Goal: Task Accomplishment & Management: Complete application form

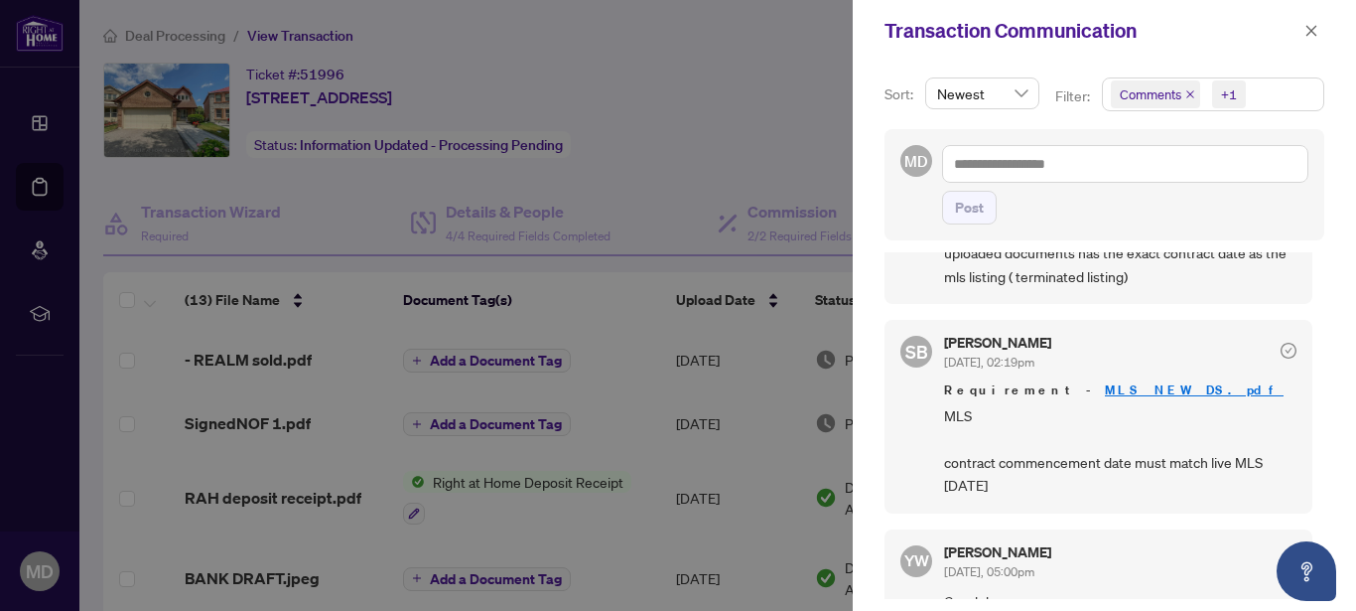
scroll to position [131, 0]
click at [1105, 385] on link "MLS NEW DS.pdf" at bounding box center [1194, 388] width 179 height 17
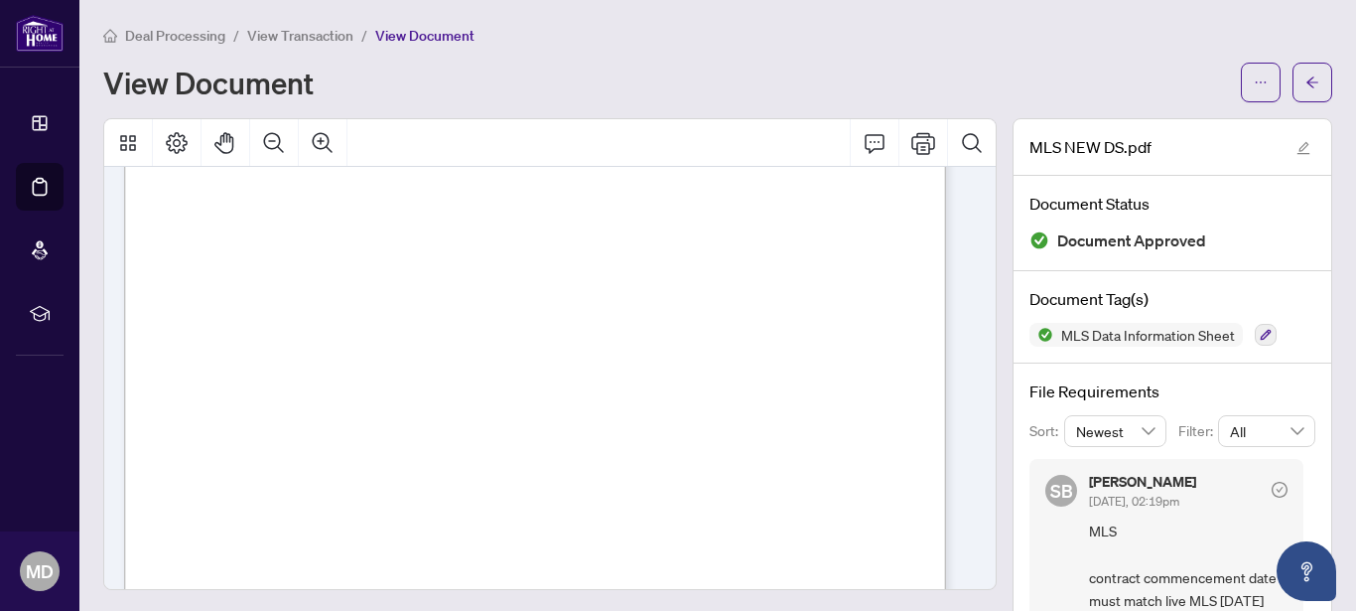
scroll to position [595, 0]
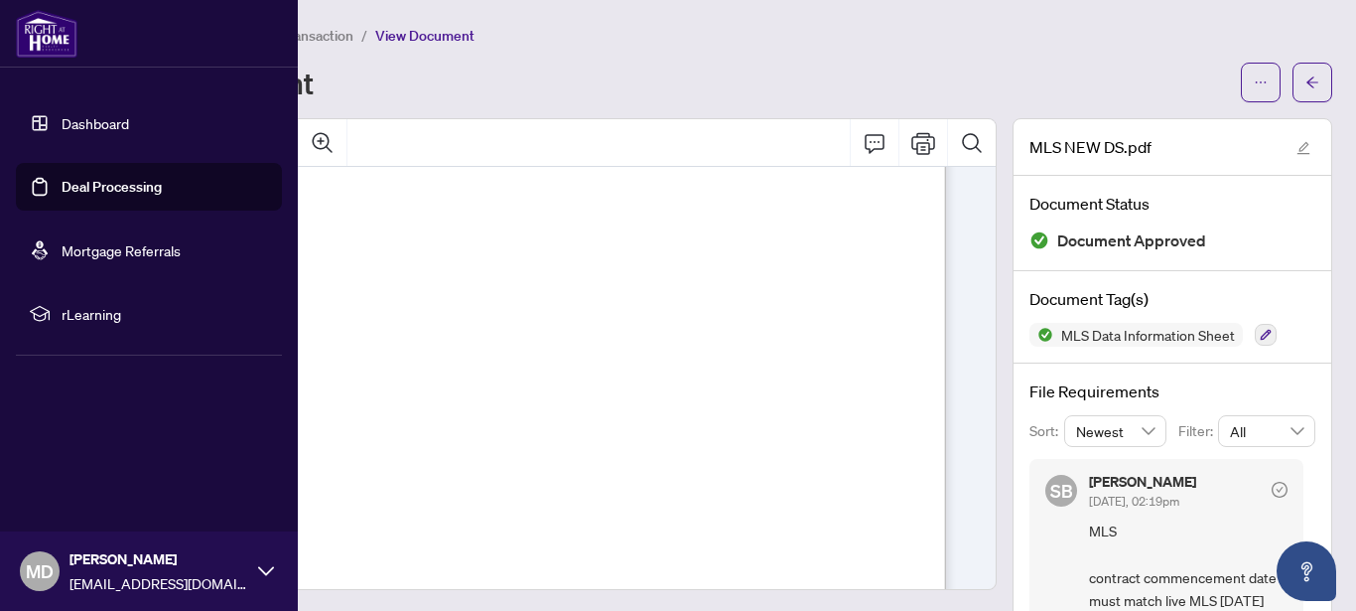
click at [62, 124] on link "Dashboard" at bounding box center [96, 123] width 68 height 18
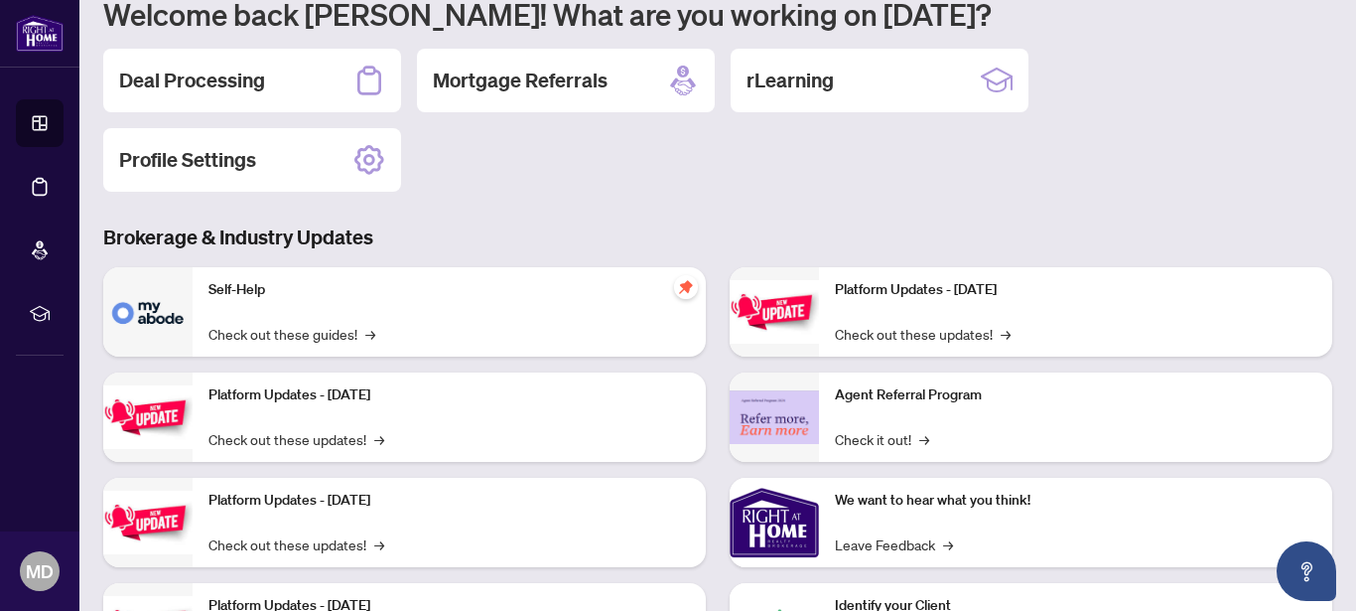
scroll to position [226, 0]
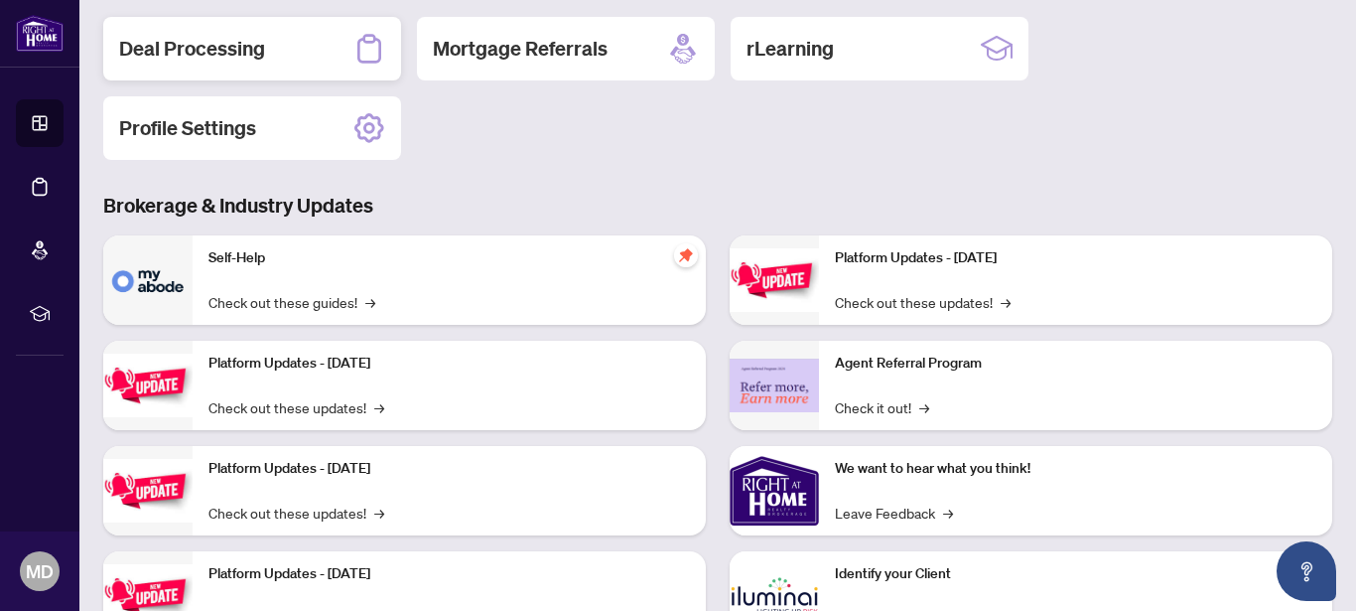
click at [222, 65] on div "Deal Processing" at bounding box center [252, 49] width 298 height 64
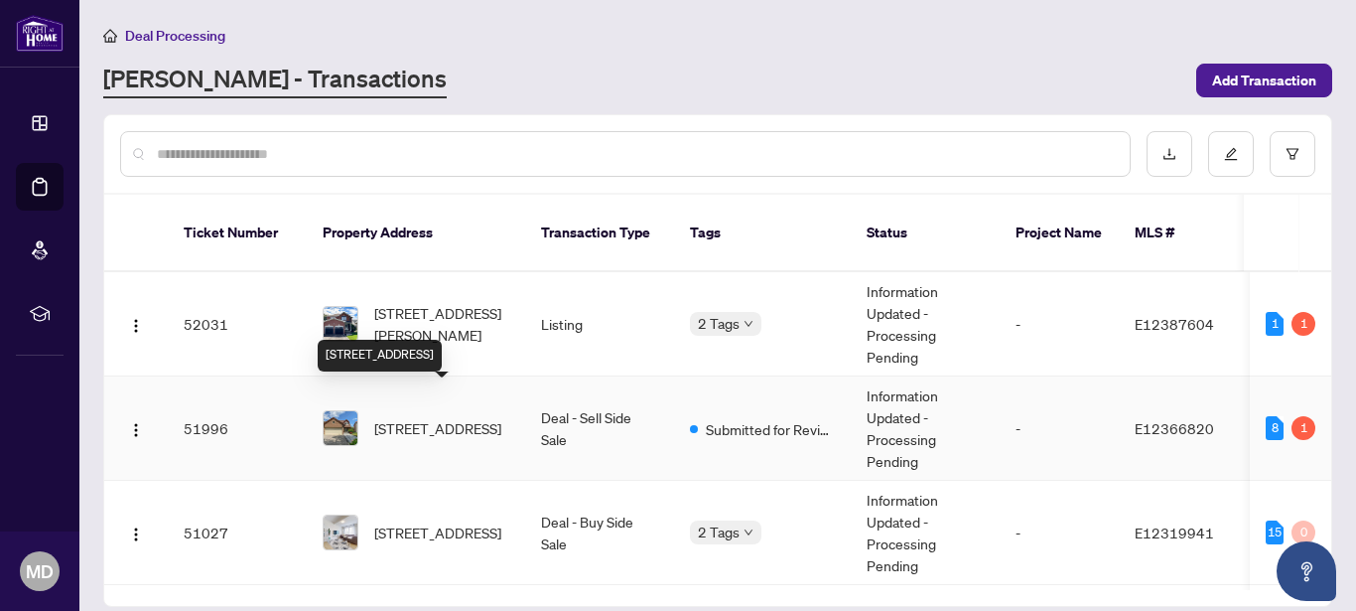
click at [414, 417] on span "[STREET_ADDRESS]" at bounding box center [437, 428] width 127 height 22
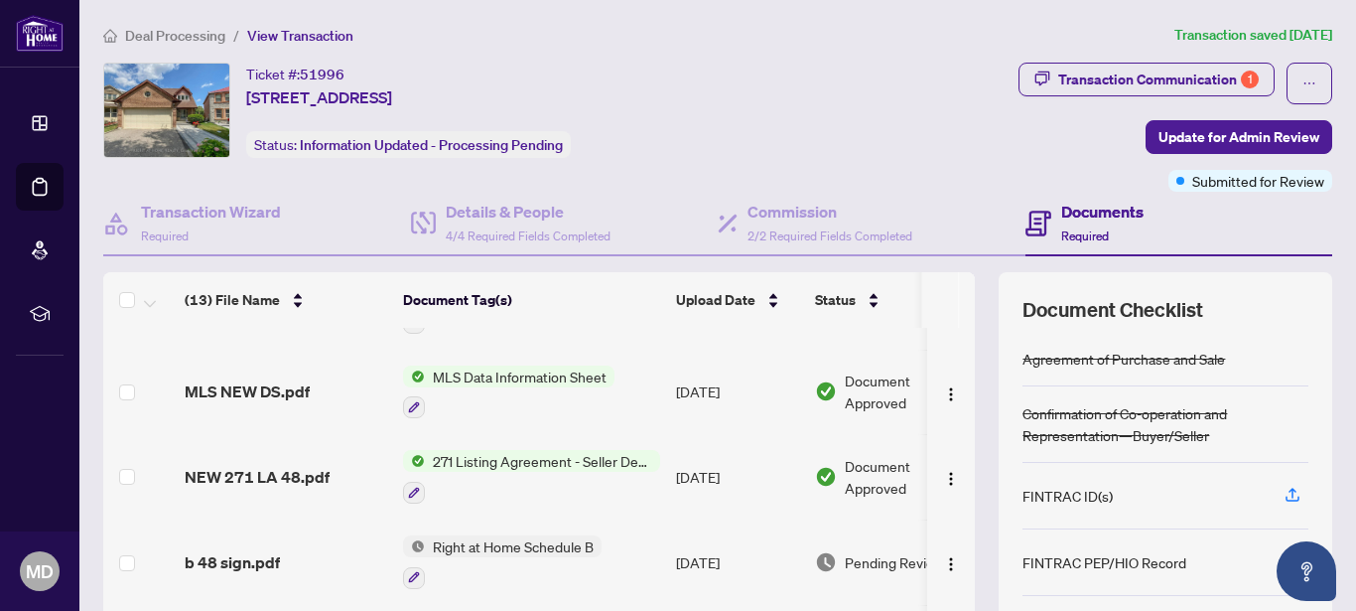
scroll to position [574, 0]
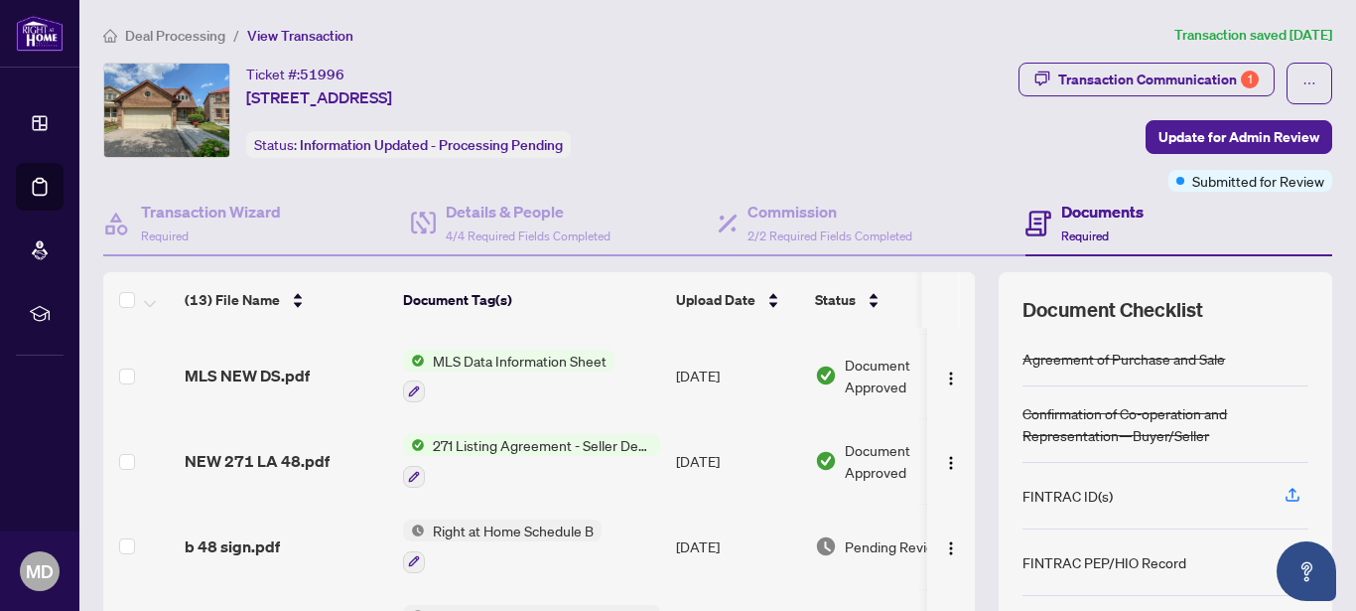
click at [533, 360] on span "MLS Data Information Sheet" at bounding box center [520, 360] width 190 height 22
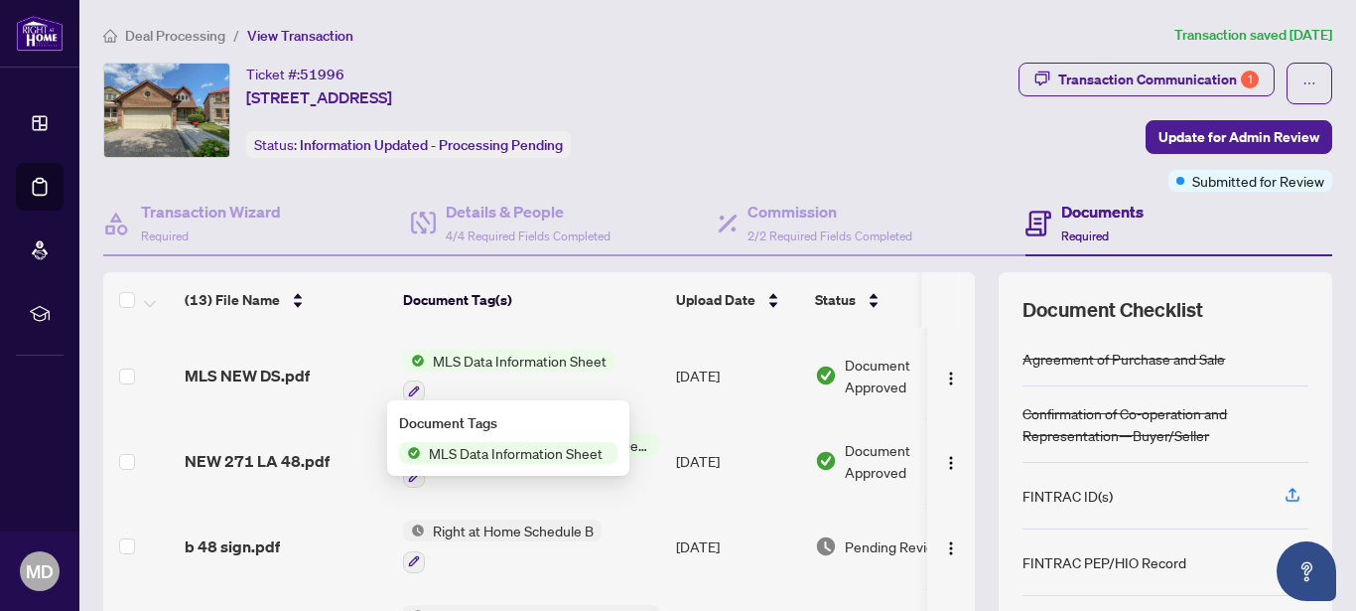
click at [478, 458] on span "MLS Data Information Sheet" at bounding box center [516, 453] width 190 height 22
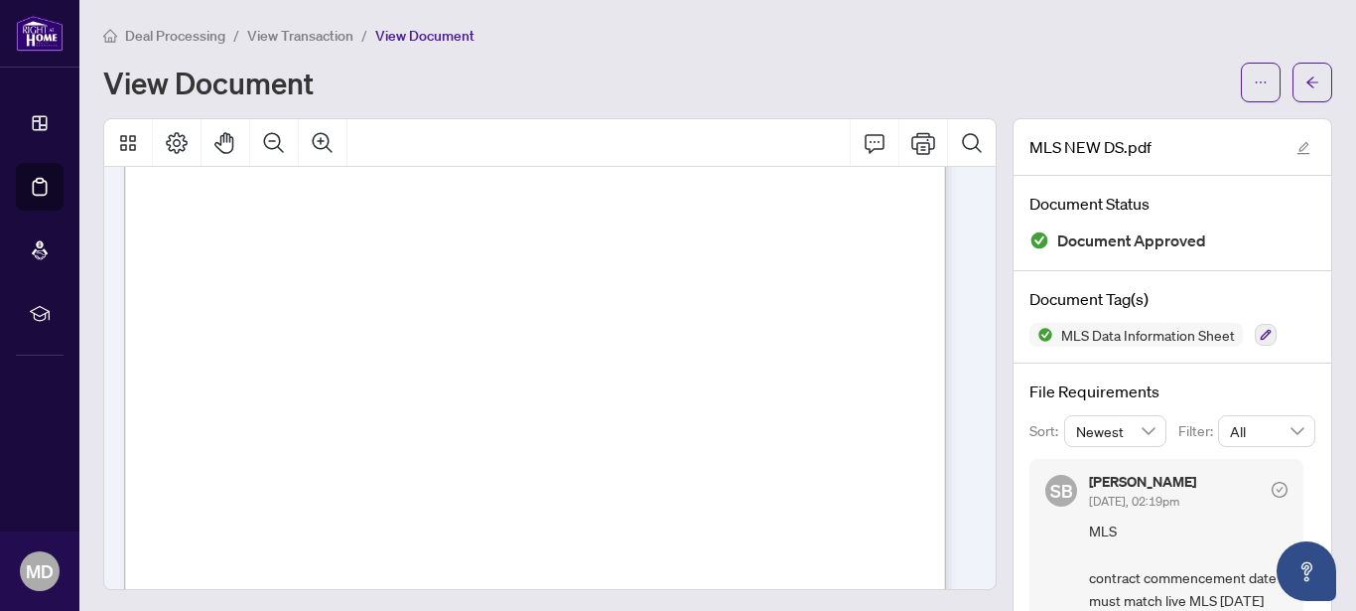
scroll to position [507, 0]
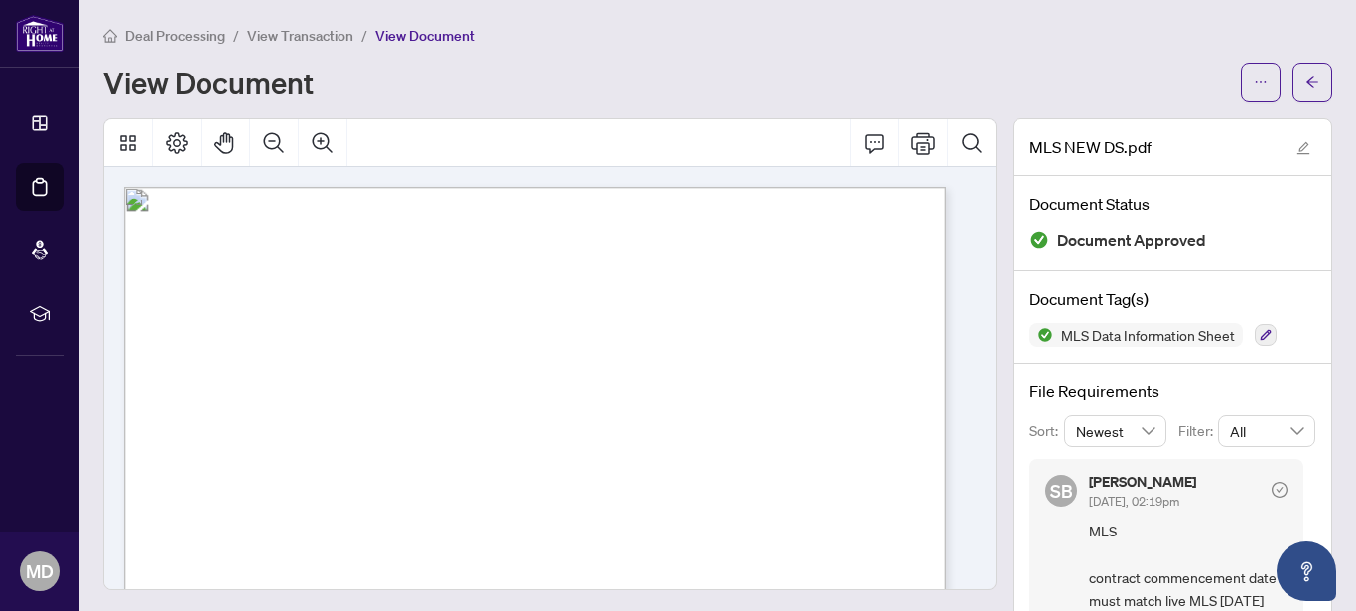
scroll to position [568, 0]
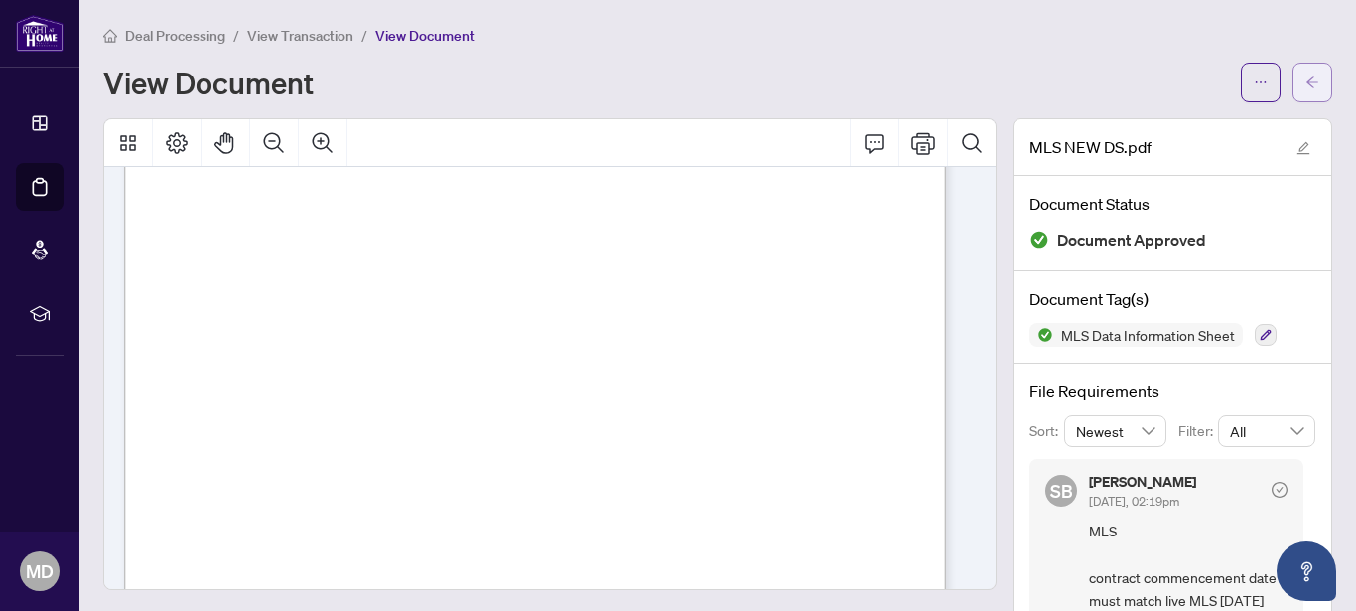
click at [1306, 87] on span "button" at bounding box center [1313, 83] width 14 height 32
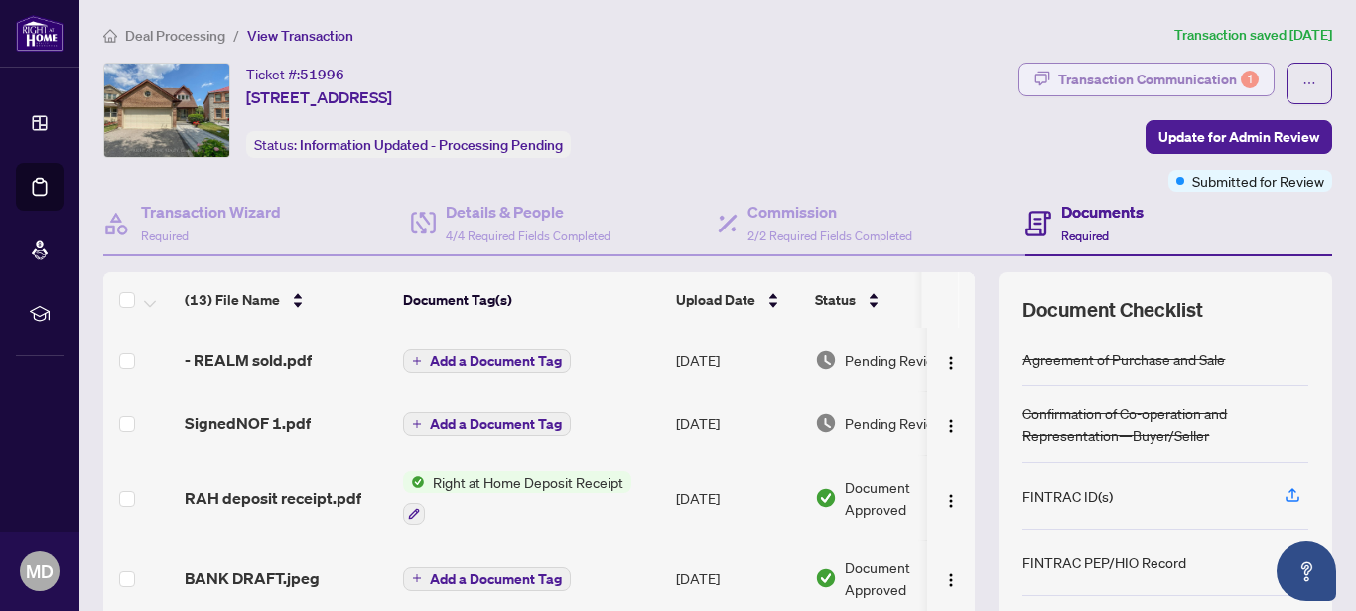
click at [1140, 86] on div "Transaction Communication 1" at bounding box center [1158, 80] width 201 height 32
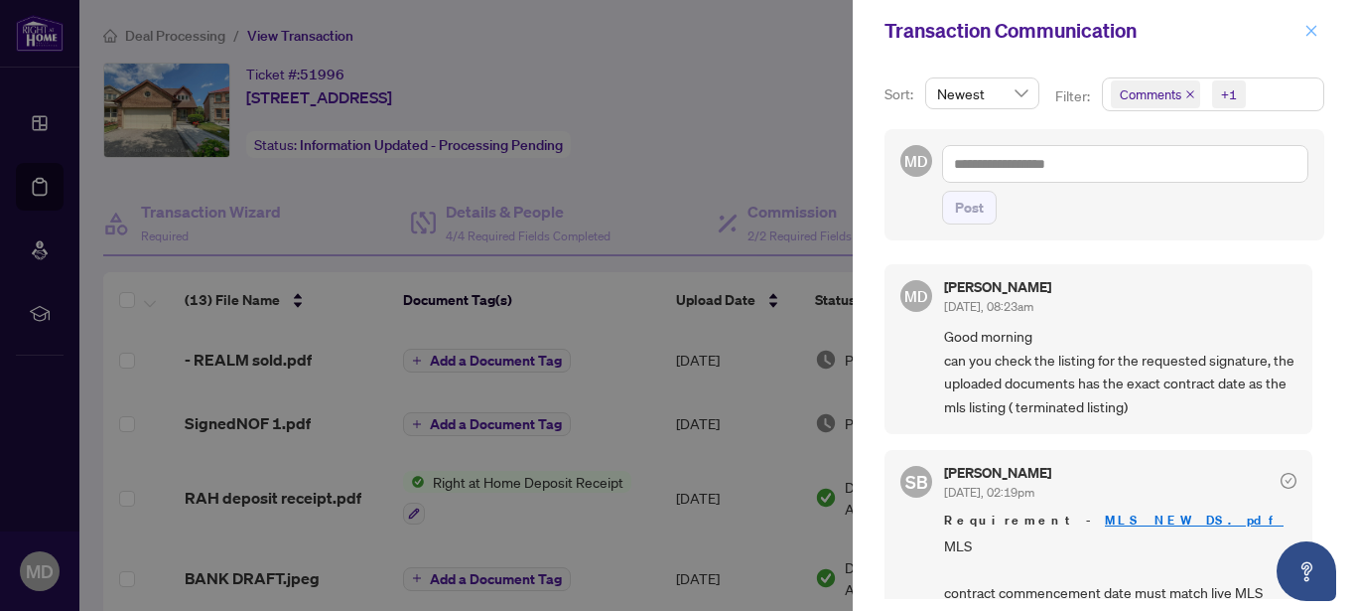
click at [1302, 29] on button "button" at bounding box center [1312, 31] width 26 height 24
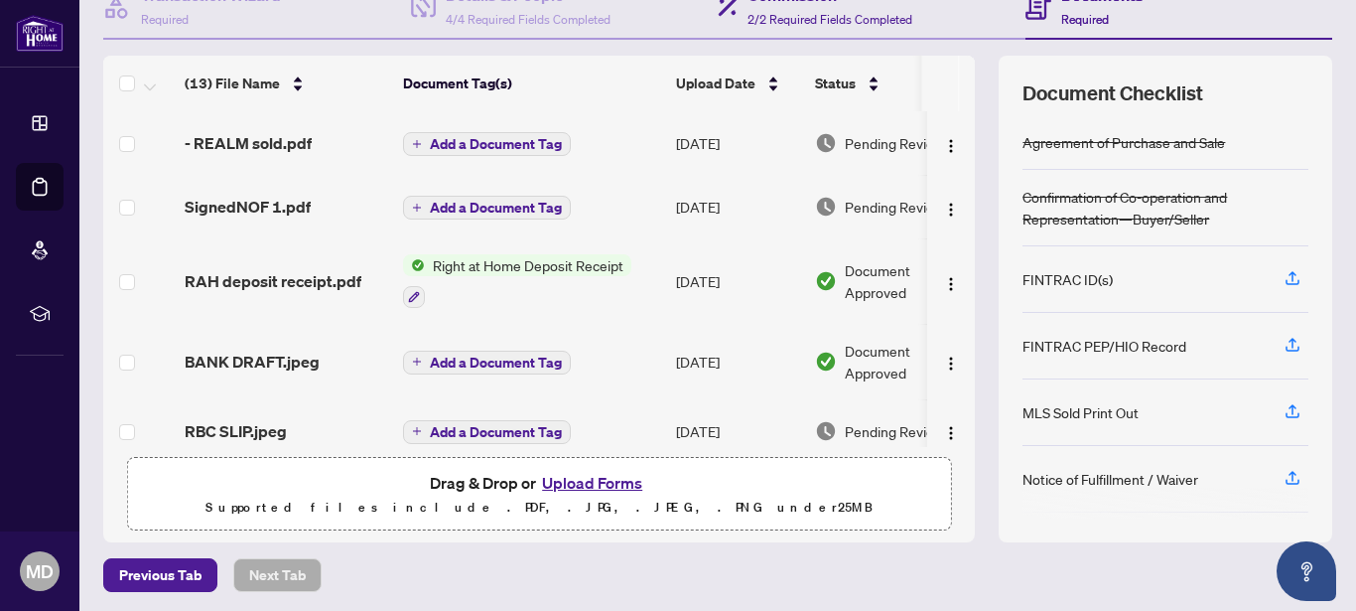
scroll to position [220, 0]
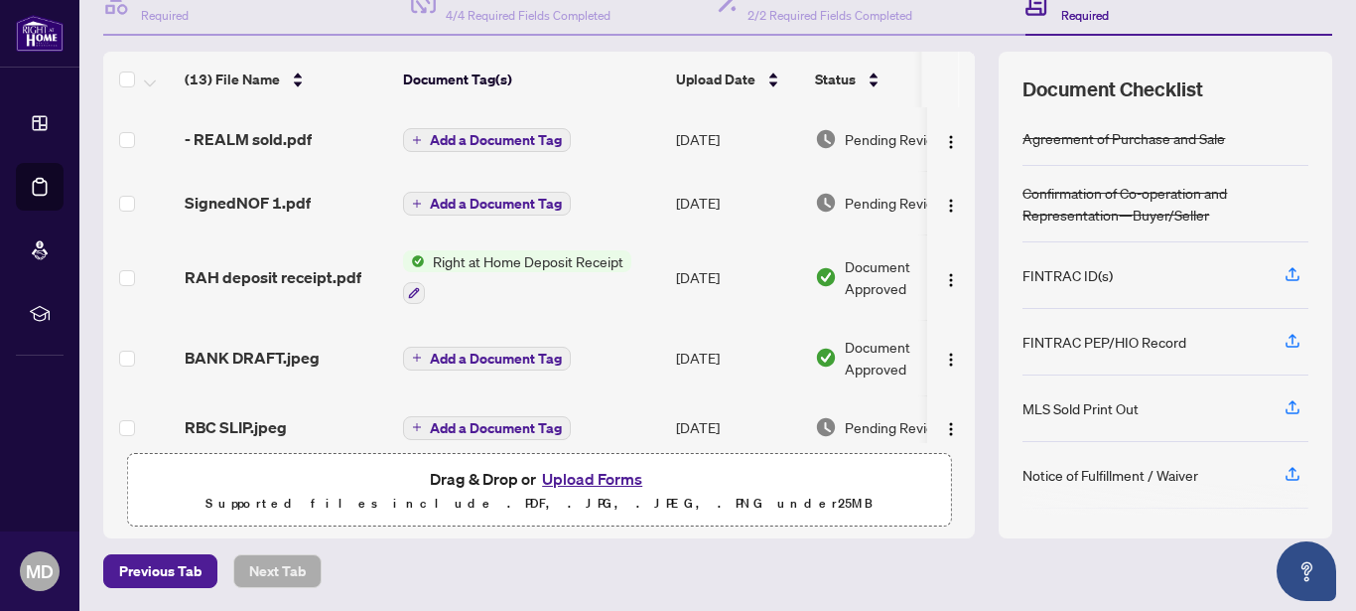
click at [571, 480] on button "Upload Forms" at bounding box center [592, 479] width 112 height 26
click at [611, 480] on button "Upload Forms" at bounding box center [592, 479] width 112 height 26
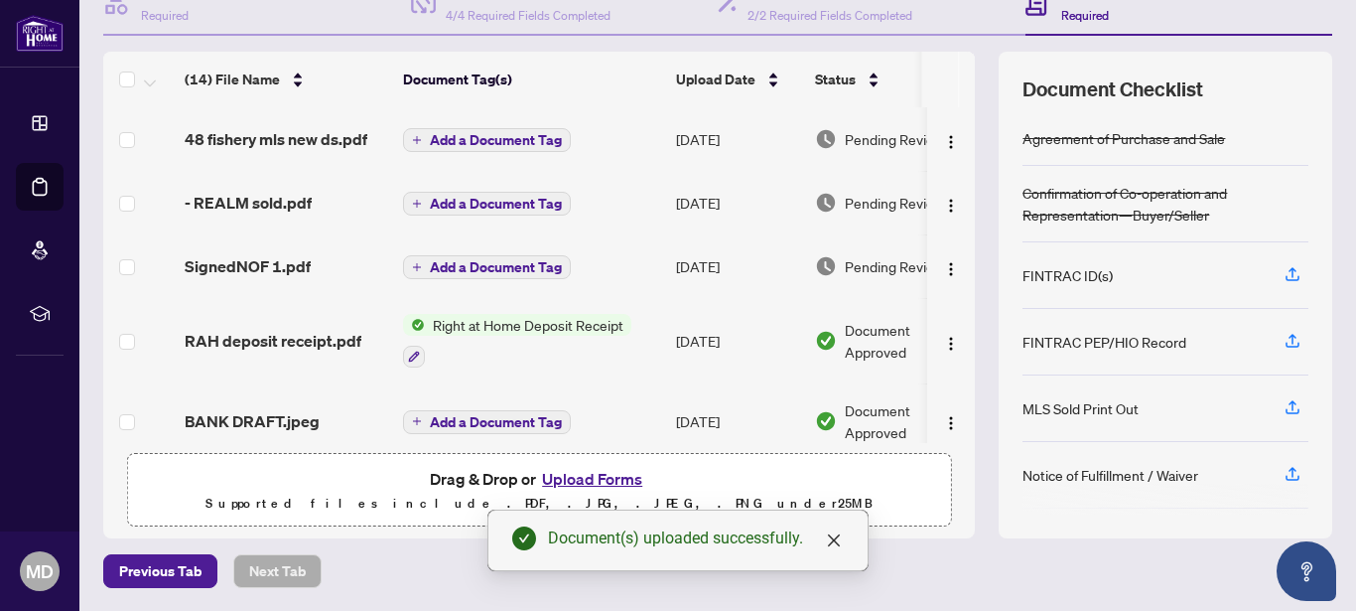
scroll to position [0, 0]
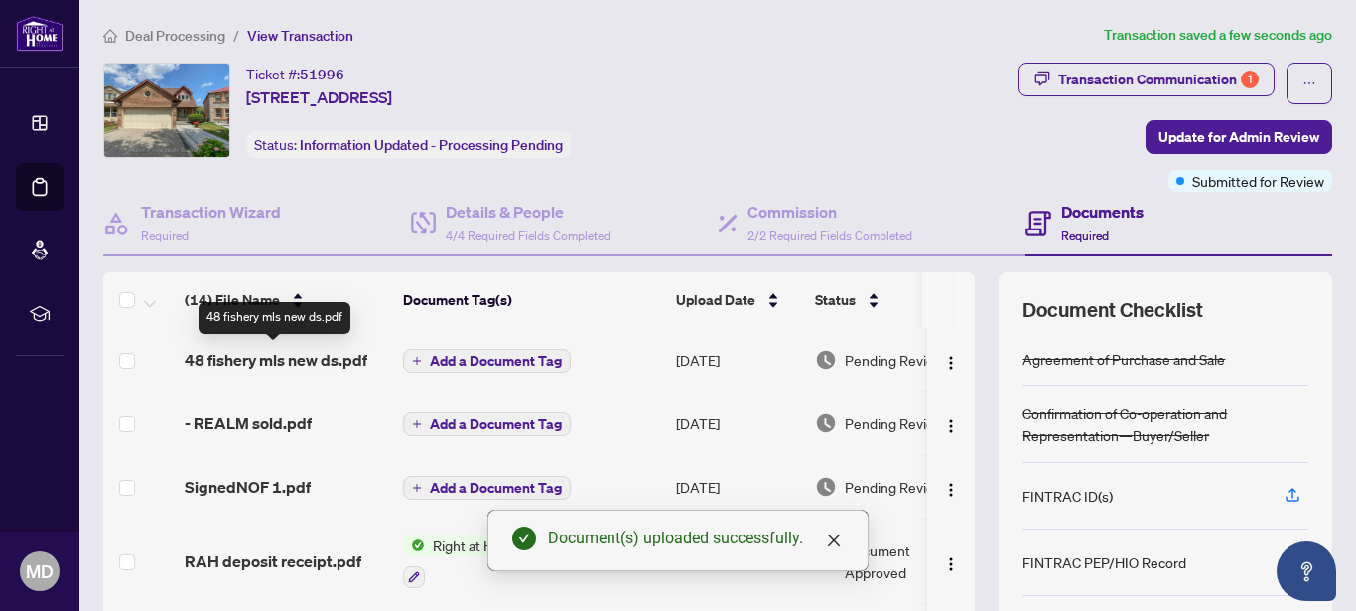
click at [314, 348] on span "48 fishery mls new ds.pdf" at bounding box center [276, 360] width 183 height 24
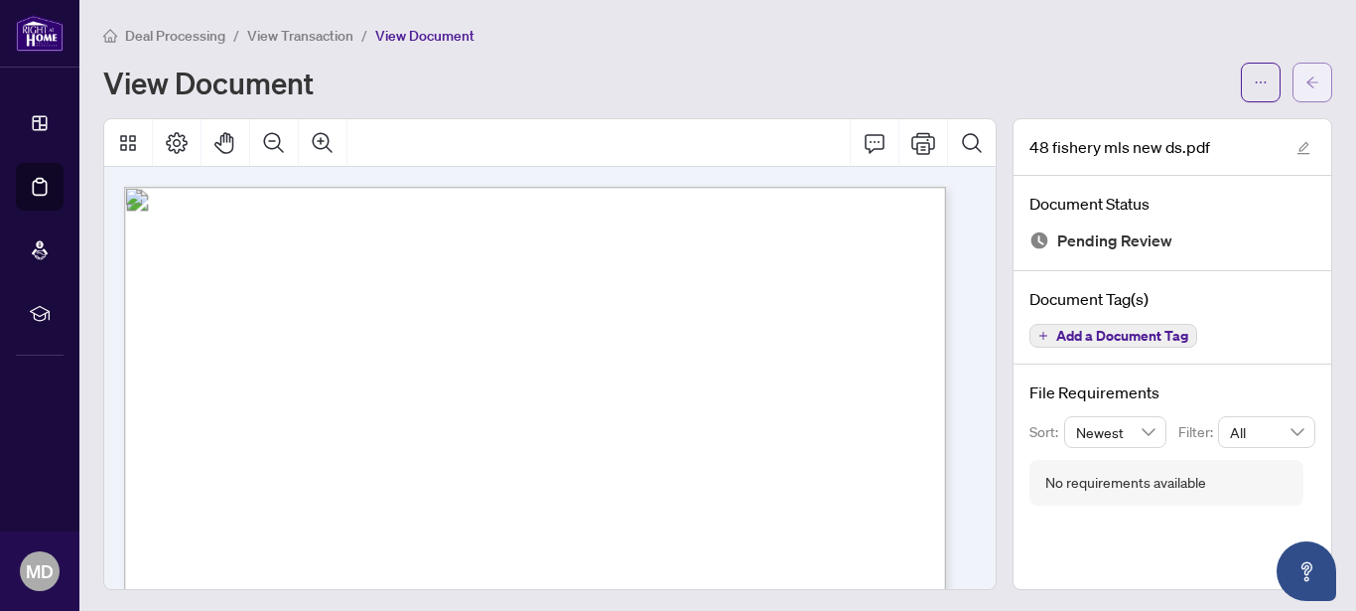
click at [1305, 80] on button "button" at bounding box center [1313, 83] width 40 height 40
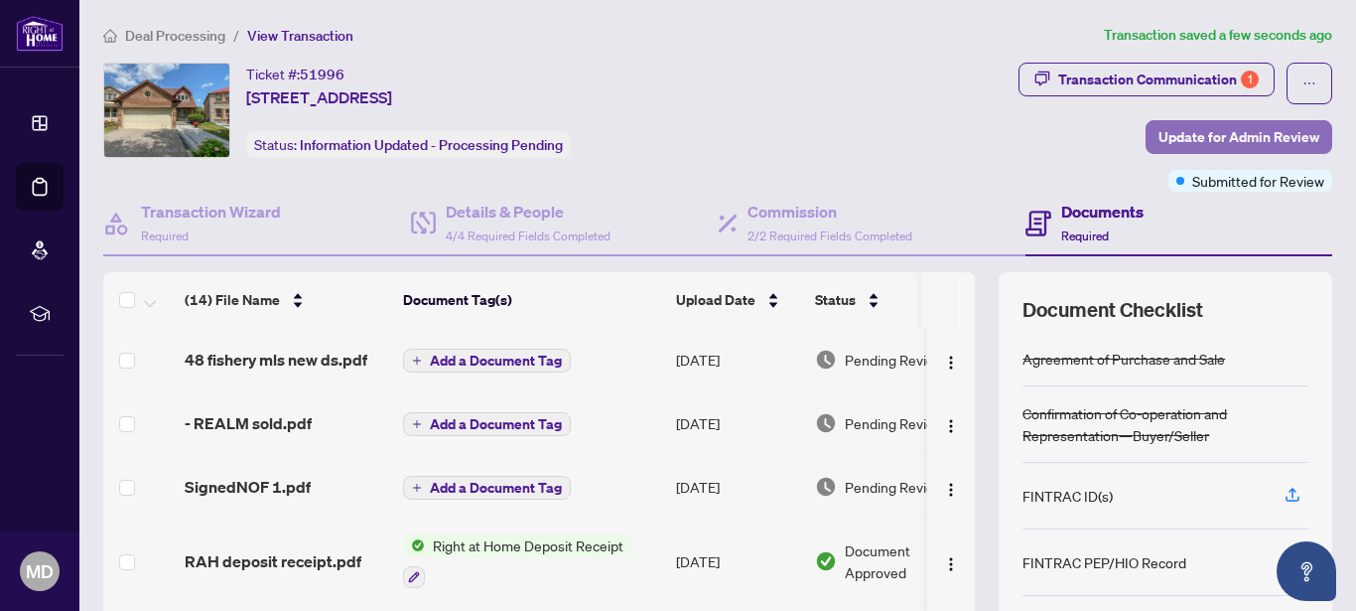
click at [1194, 125] on span "Update for Admin Review" at bounding box center [1239, 137] width 161 height 32
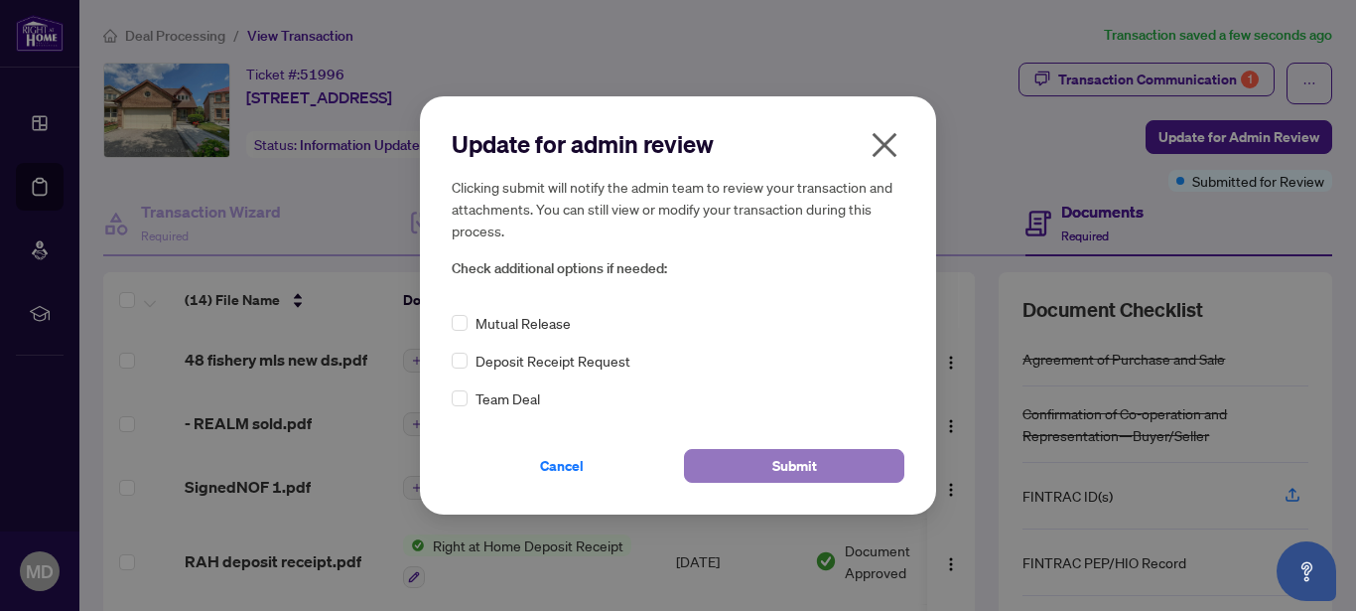
click at [806, 470] on span "Submit" at bounding box center [794, 466] width 45 height 32
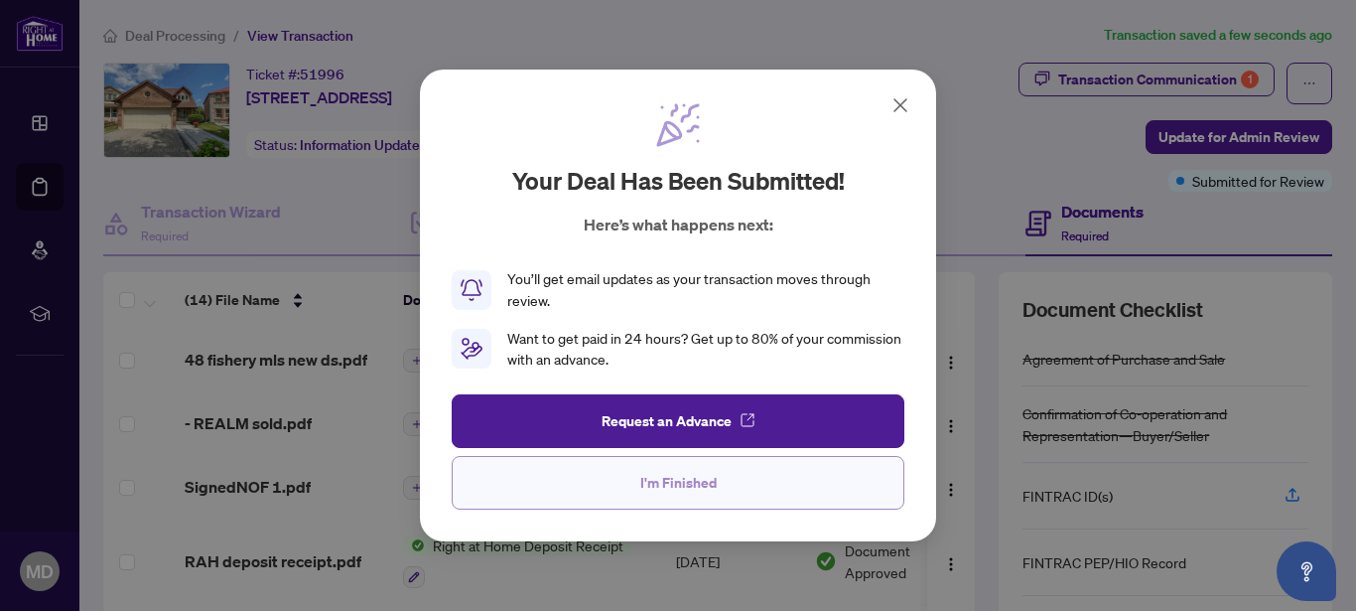
click at [744, 470] on button "I'm Finished" at bounding box center [678, 483] width 453 height 54
